Goal: Transaction & Acquisition: Purchase product/service

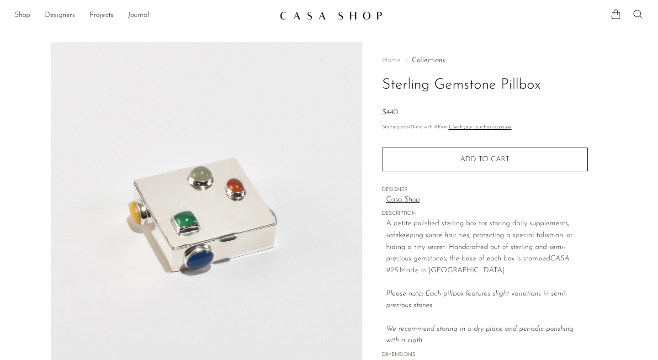
click at [335, 12] on img at bounding box center [331, 15] width 103 height 9
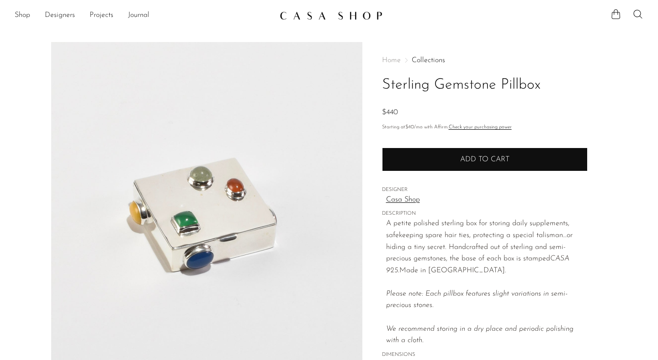
click at [533, 165] on button "Add to cart" at bounding box center [485, 160] width 206 height 24
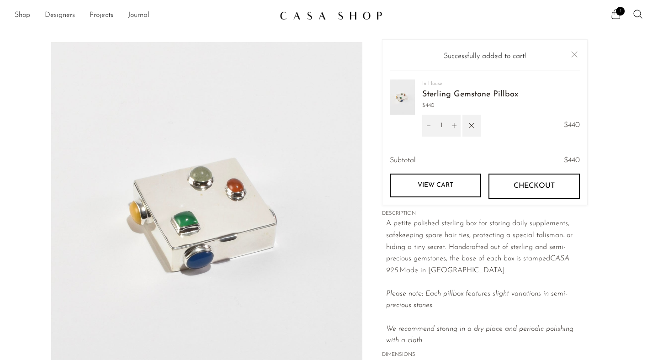
click at [615, 14] on icon at bounding box center [616, 14] width 11 height 11
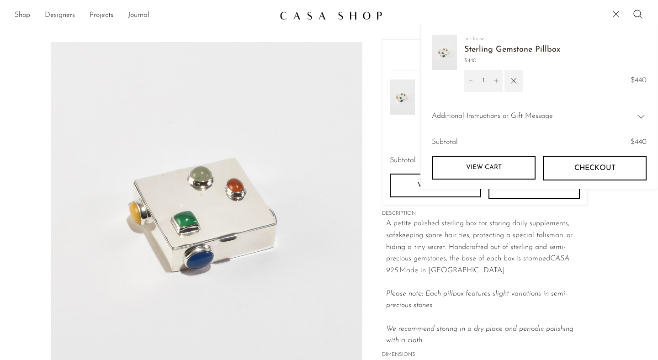
click at [515, 165] on link "View cart" at bounding box center [484, 168] width 104 height 24
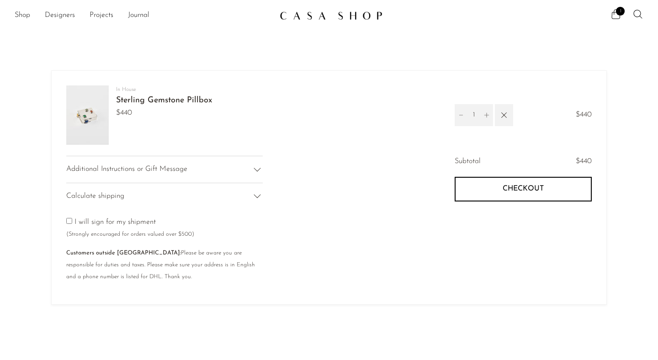
click at [532, 193] on button "Checkout" at bounding box center [523, 189] width 137 height 25
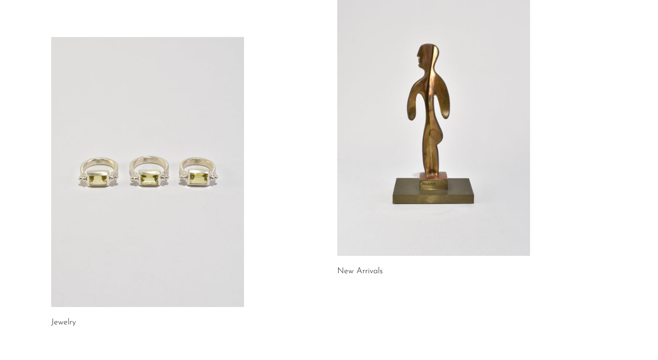
scroll to position [109, 0]
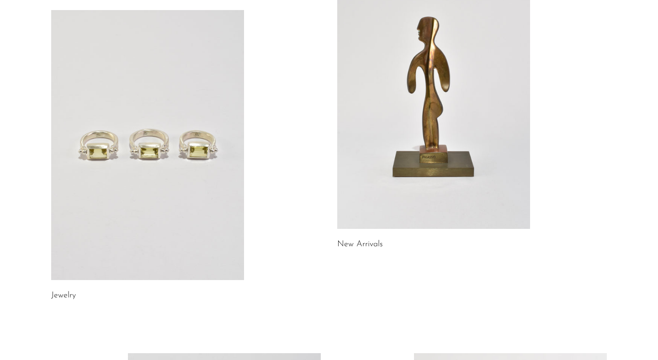
click at [474, 70] on link at bounding box center [433, 94] width 193 height 270
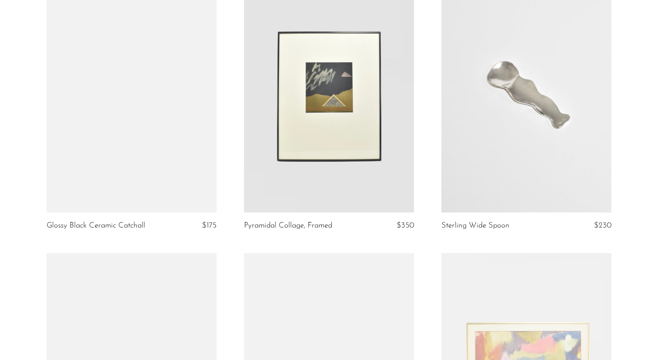
scroll to position [1753, 0]
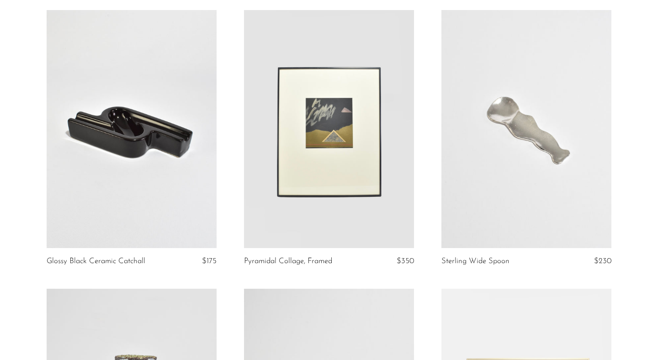
click at [349, 130] on link at bounding box center [329, 129] width 170 height 238
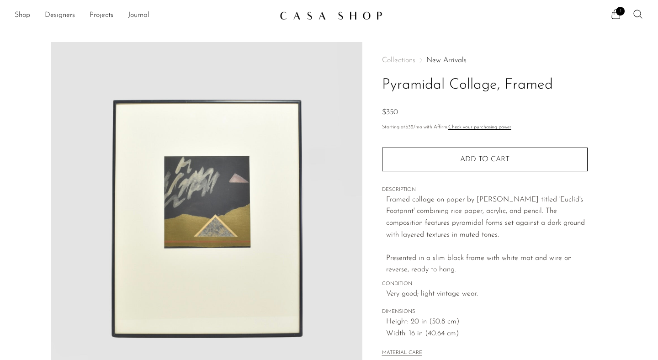
click at [638, 13] on icon at bounding box center [637, 14] width 11 height 11
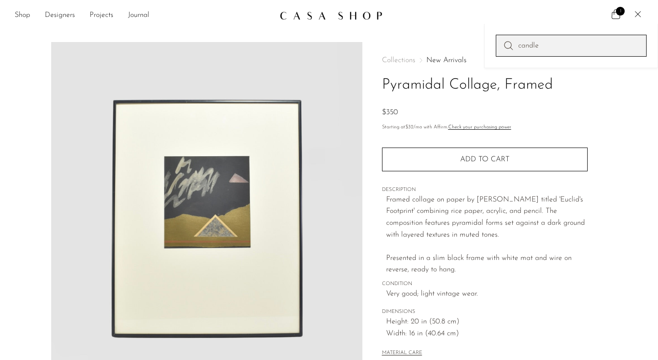
type input "candle"
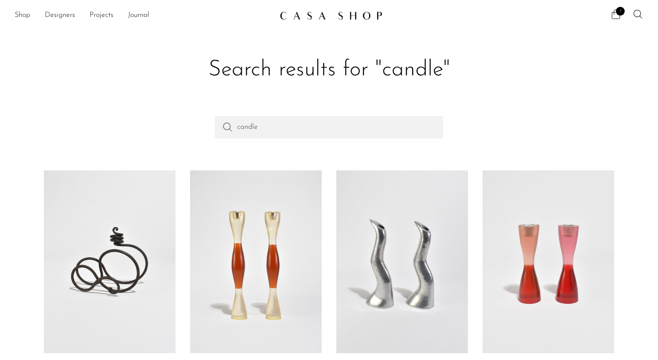
click at [616, 16] on icon at bounding box center [616, 14] width 11 height 11
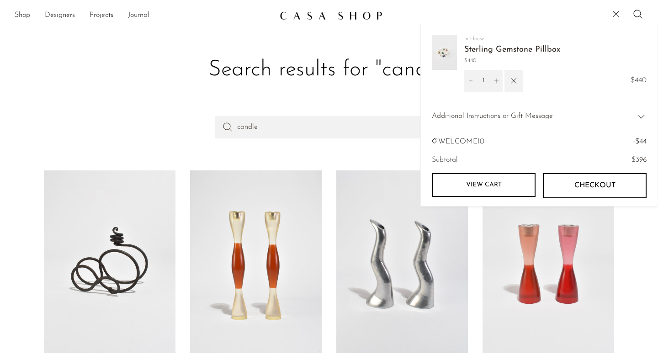
click at [375, 61] on h1 "Search results for "candle"" at bounding box center [329, 70] width 556 height 28
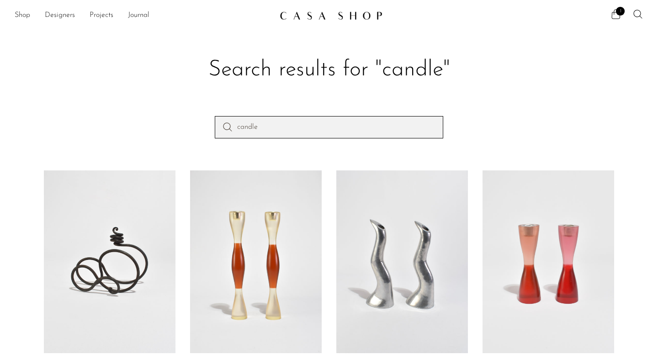
click at [281, 120] on input "candle" at bounding box center [329, 127] width 228 height 22
type input "pillbox"
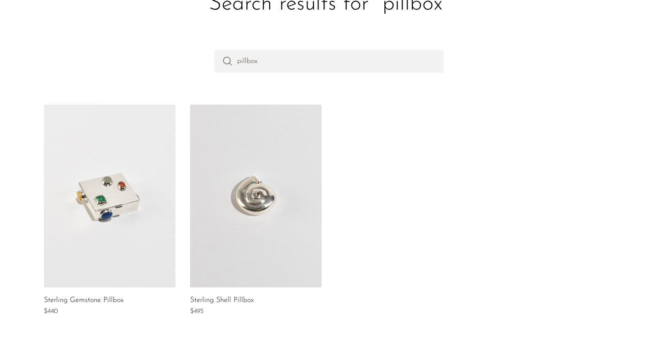
scroll to position [61, 0]
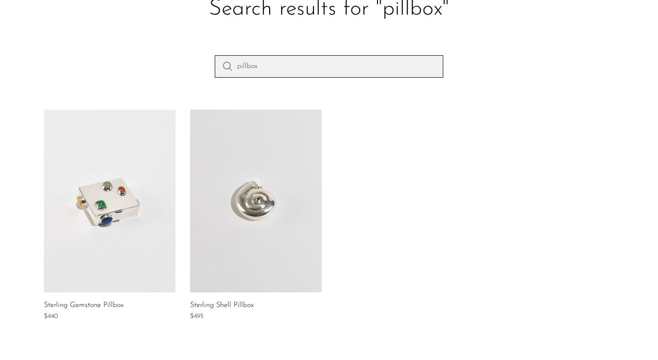
click at [246, 65] on input "pillbox" at bounding box center [329, 66] width 228 height 22
type input "pill box"
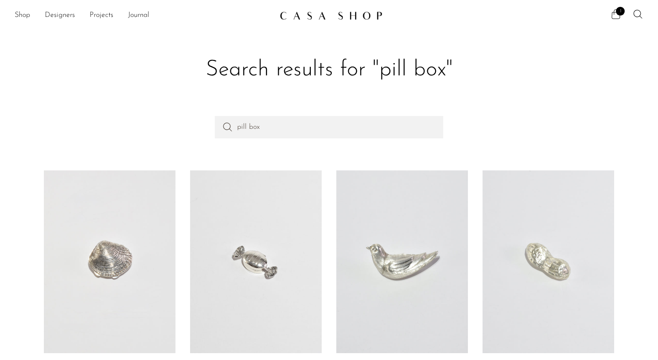
click at [618, 11] on span "1" at bounding box center [620, 11] width 9 height 9
